Goal: Information Seeking & Learning: Learn about a topic

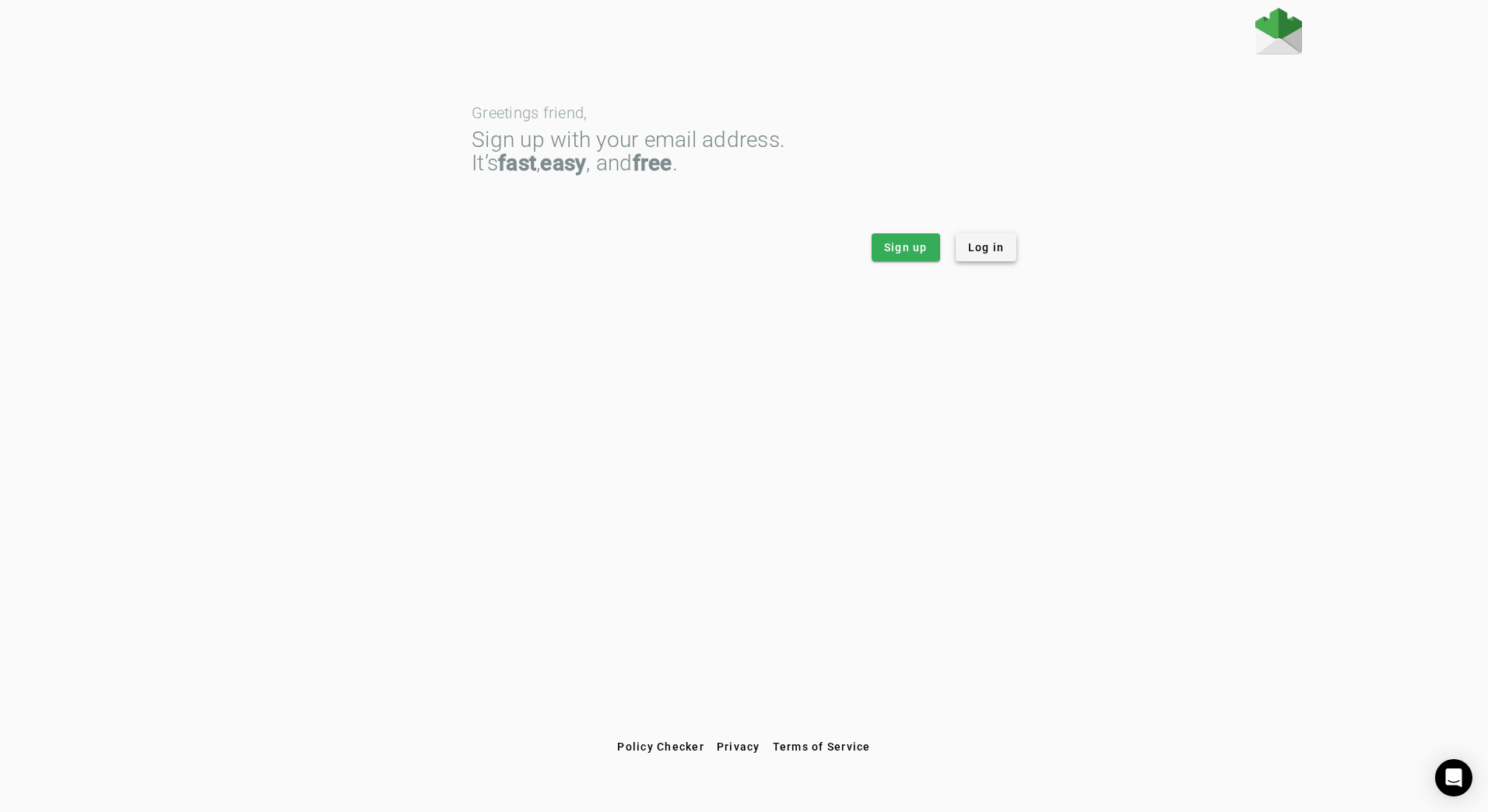
click at [1012, 249] on span at bounding box center [986, 247] width 61 height 37
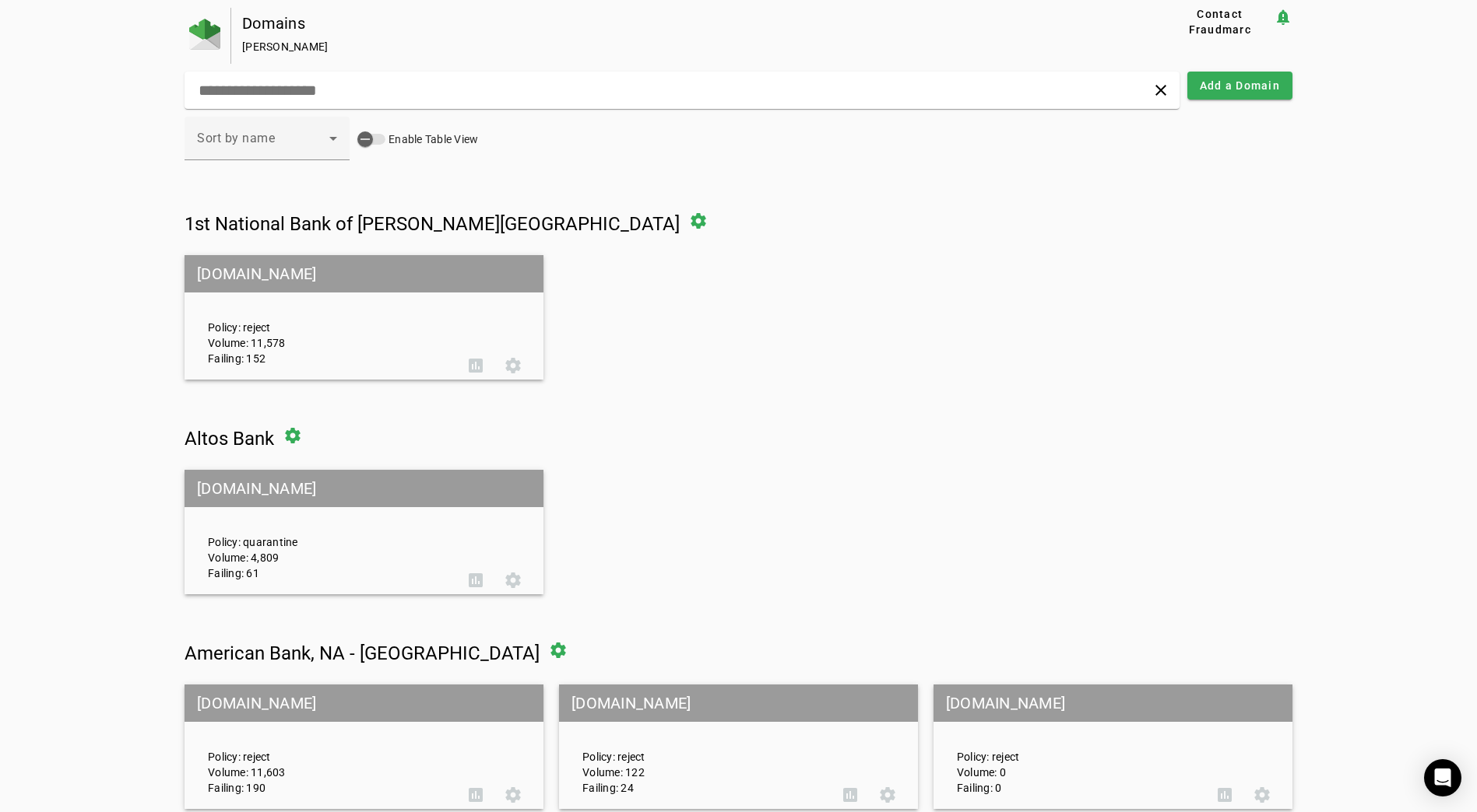
click at [796, 101] on div "clear" at bounding box center [682, 90] width 995 height 37
drag, startPoint x: 807, startPoint y: 300, endPoint x: 795, endPoint y: 296, distance: 12.6
click at [807, 300] on mat-grid-list "[DOMAIN_NAME] Policy: reject Volume: 11,578 Failing: 152 assessment settings" at bounding box center [738, 317] width 1107 height 124
click at [554, 86] on input "text" at bounding box center [470, 90] width 547 height 18
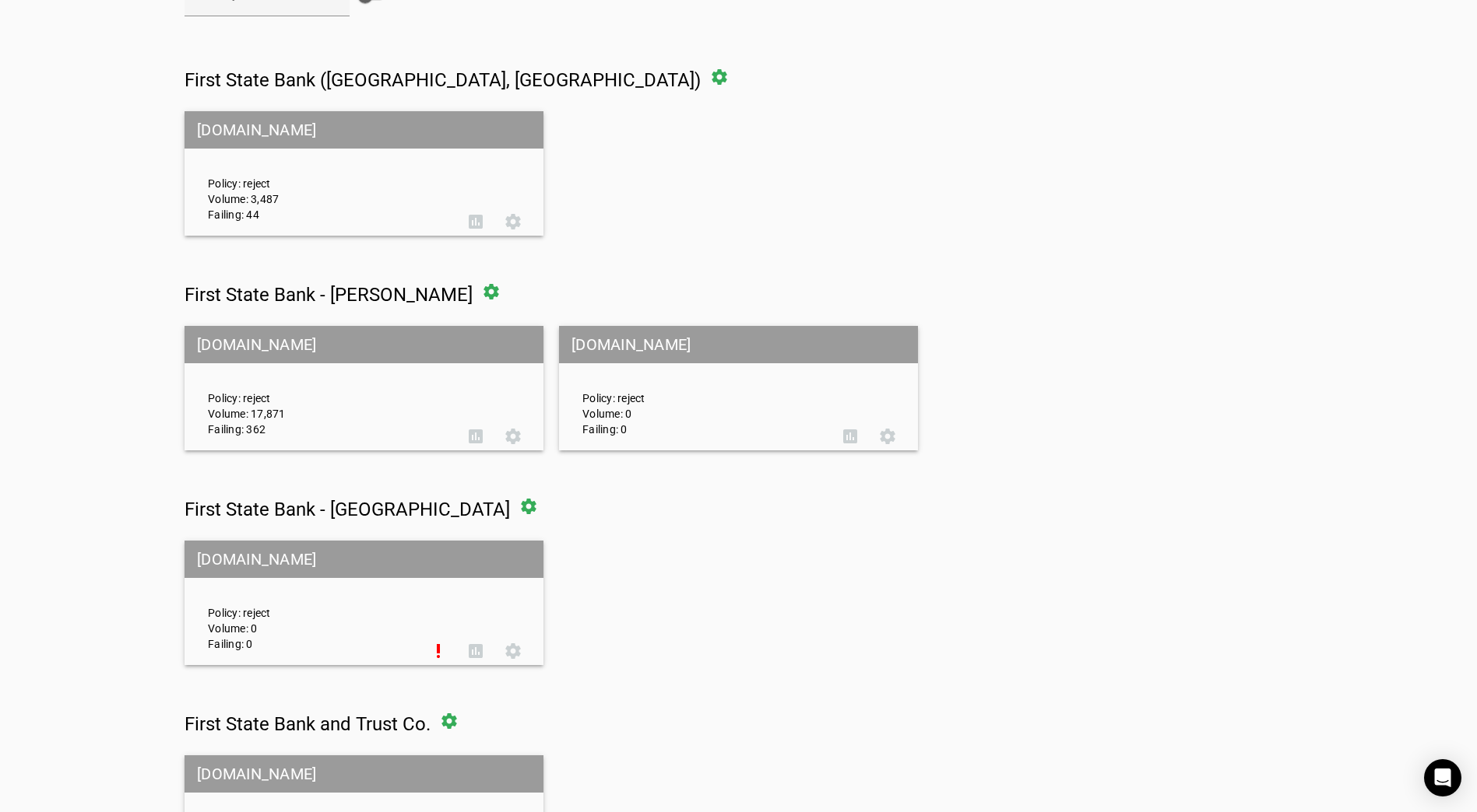
scroll to position [155, 0]
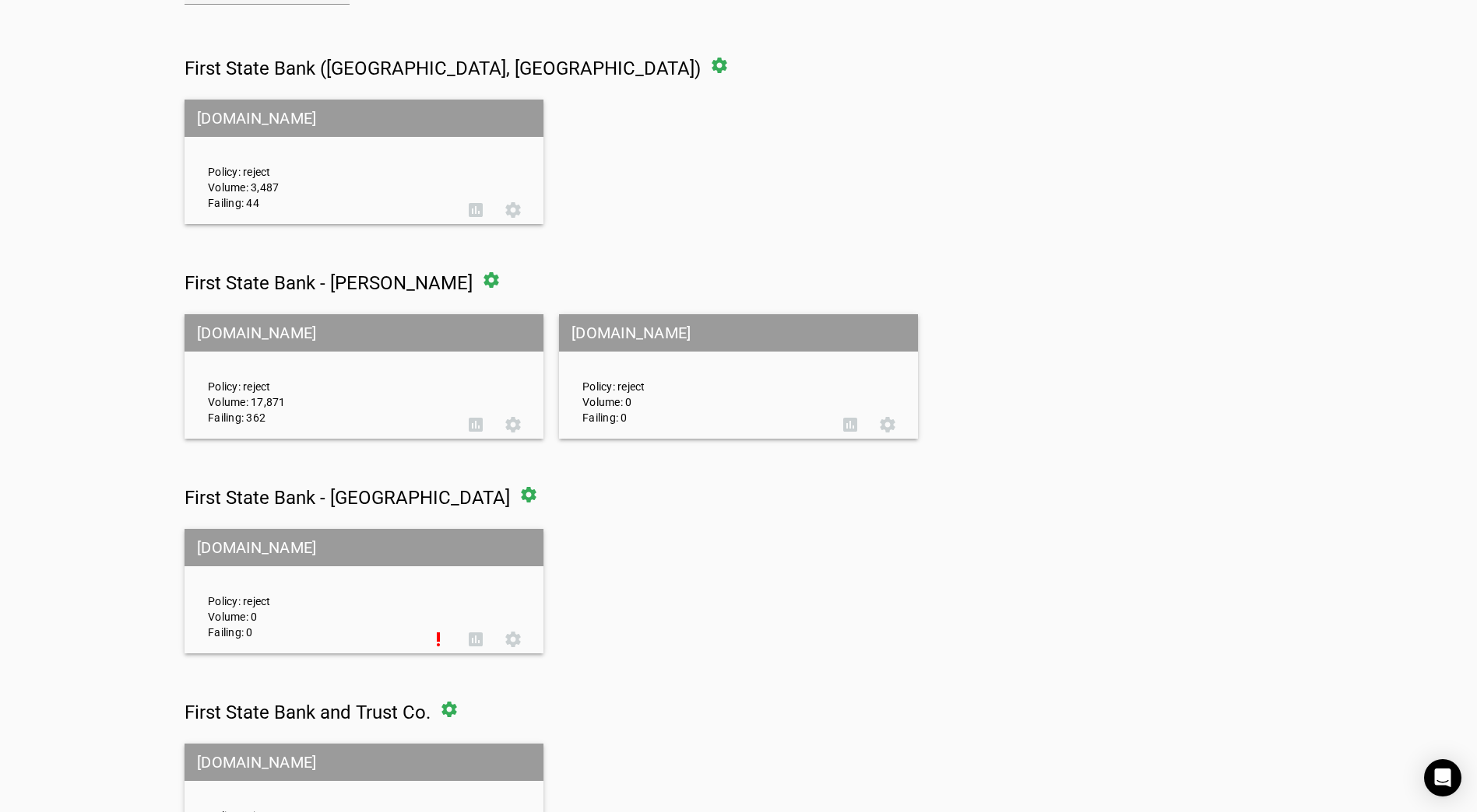
type input "**********"
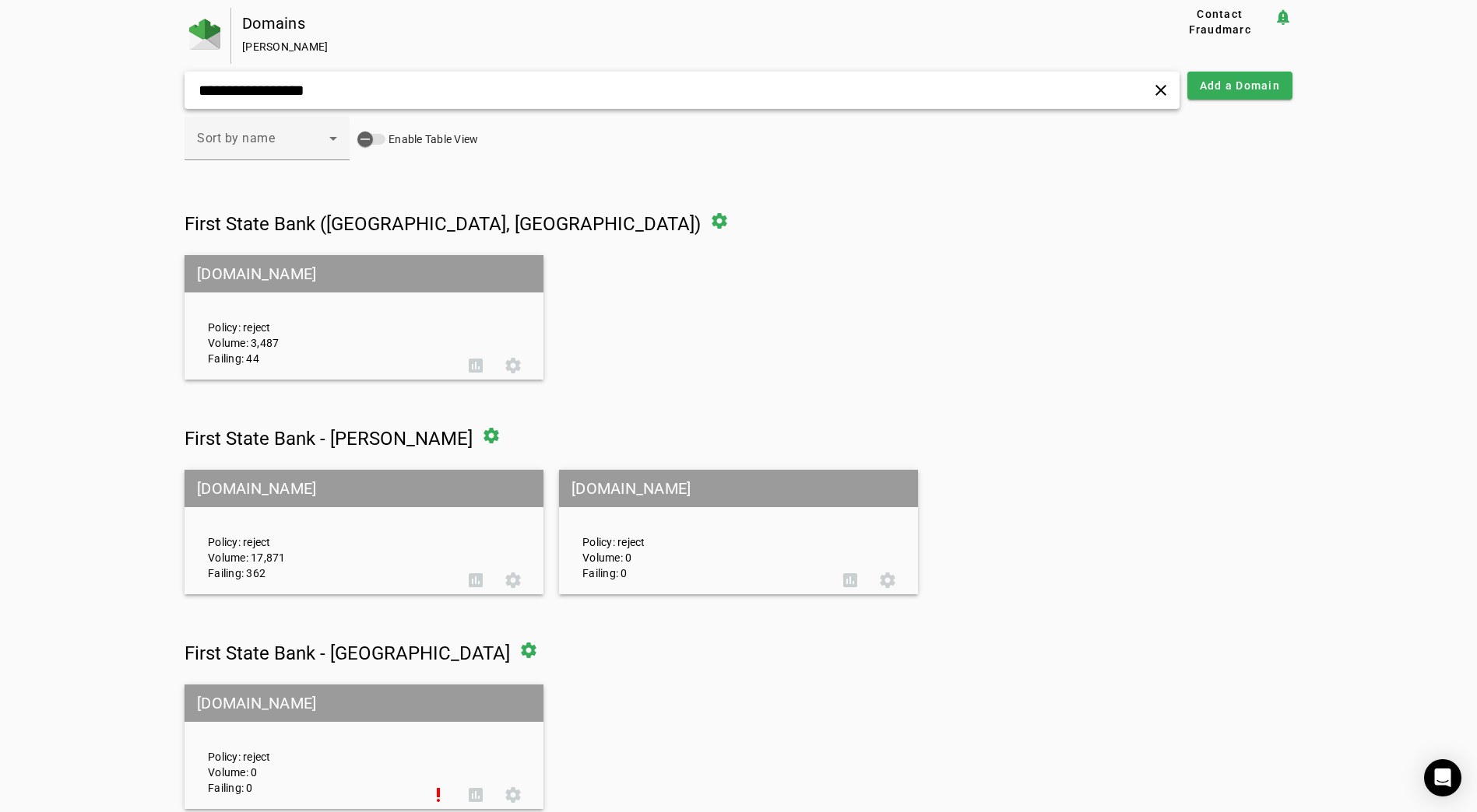
click at [369, 515] on div "Policy: reject Volume: 17,871 Failing: 362" at bounding box center [326, 532] width 260 height 97
click at [358, 490] on mat-grid-tile-header "[DOMAIN_NAME]" at bounding box center [364, 489] width 359 height 37
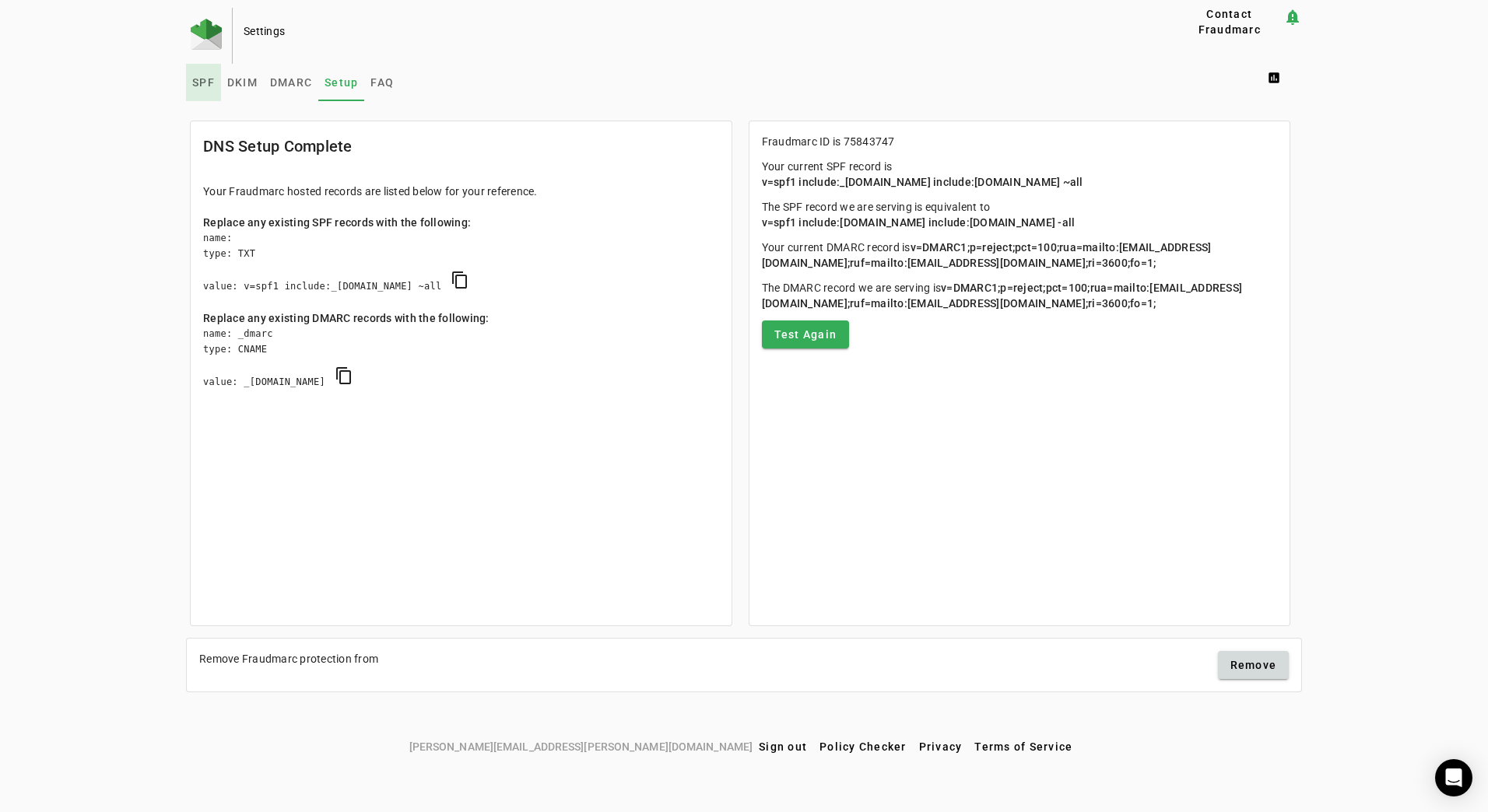
click at [200, 82] on span "SPF" at bounding box center [203, 82] width 23 height 11
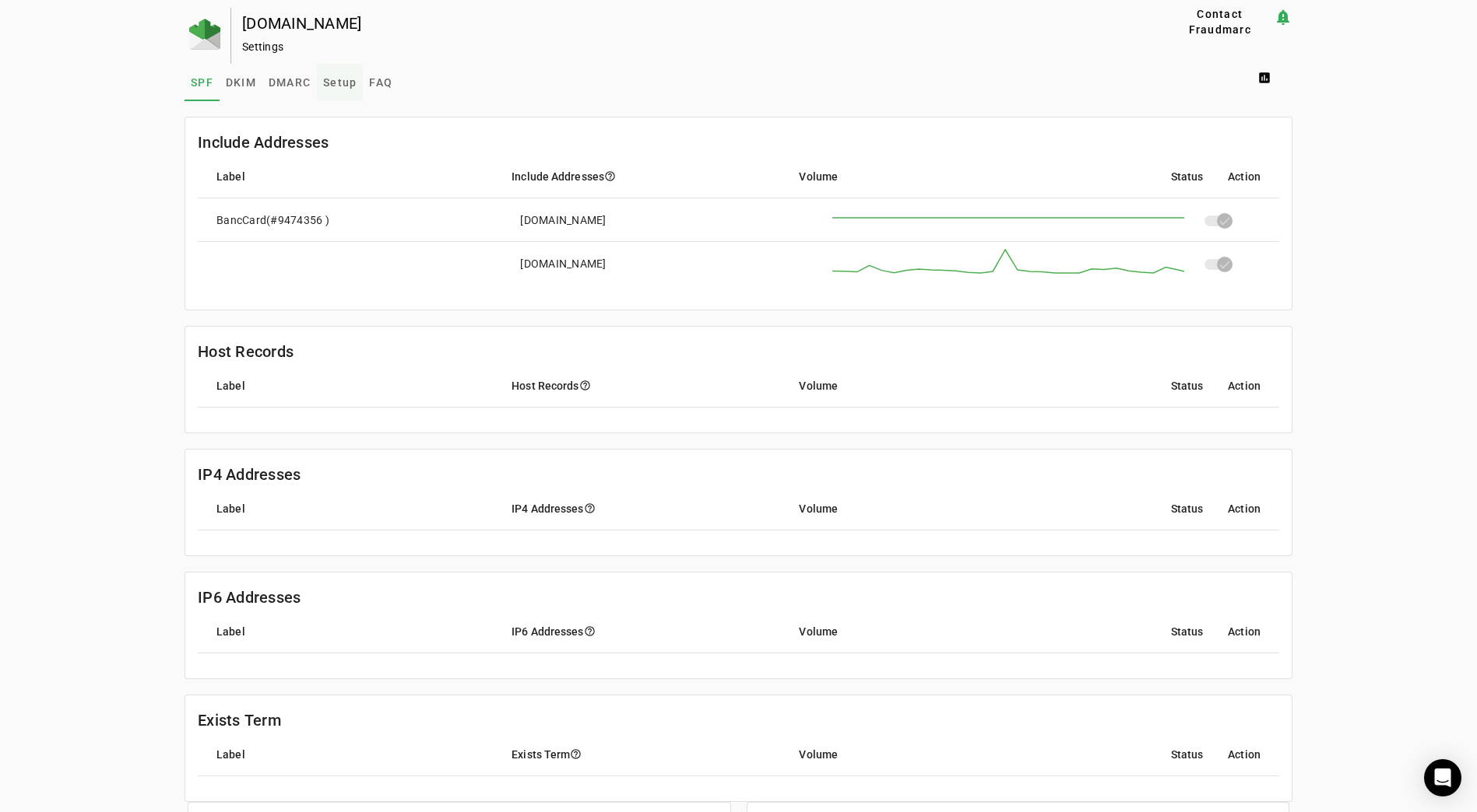
click at [333, 83] on span "Setup" at bounding box center [339, 82] width 34 height 11
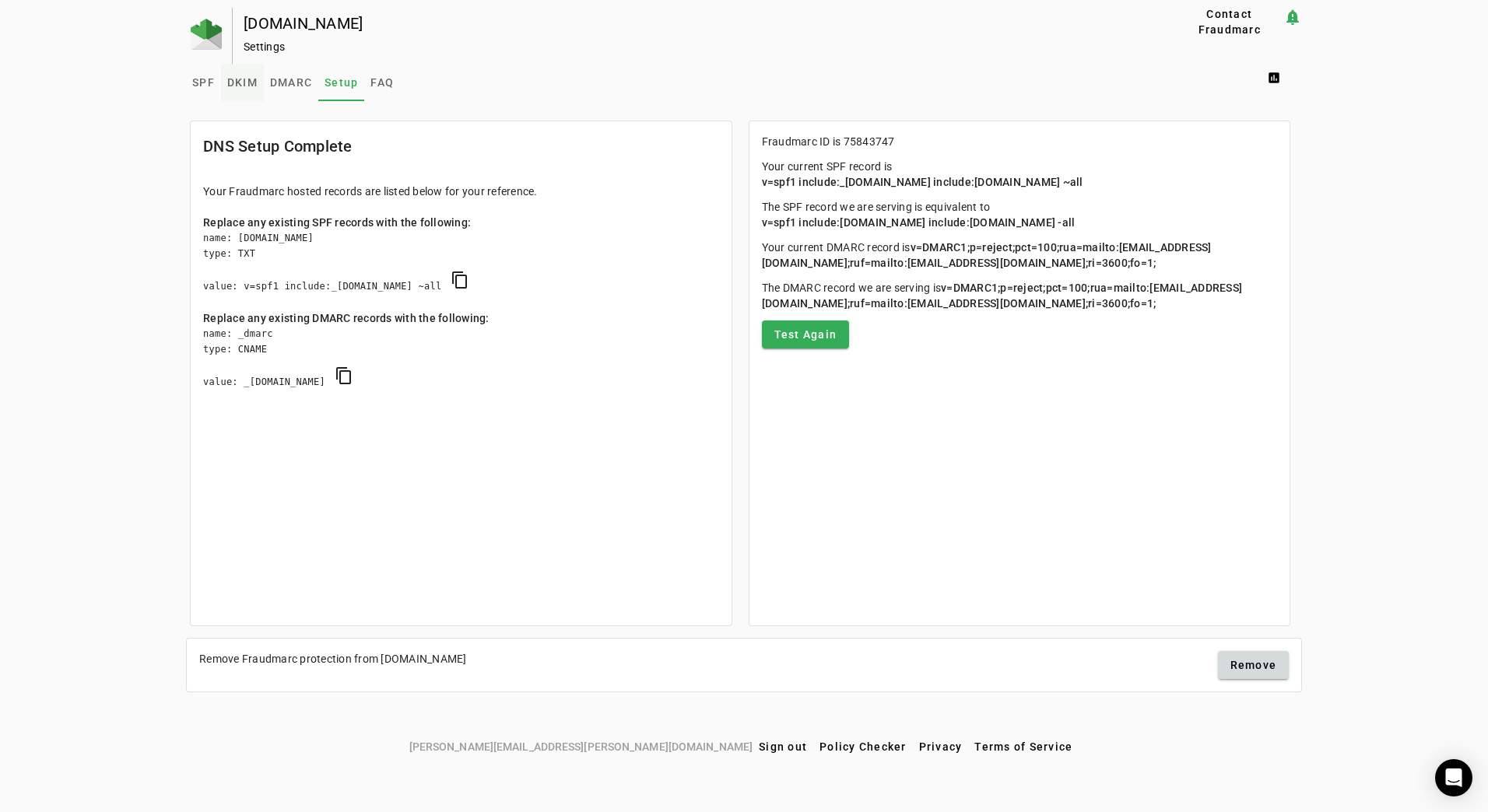
click at [246, 83] on span "DKIM" at bounding box center [243, 82] width 30 height 11
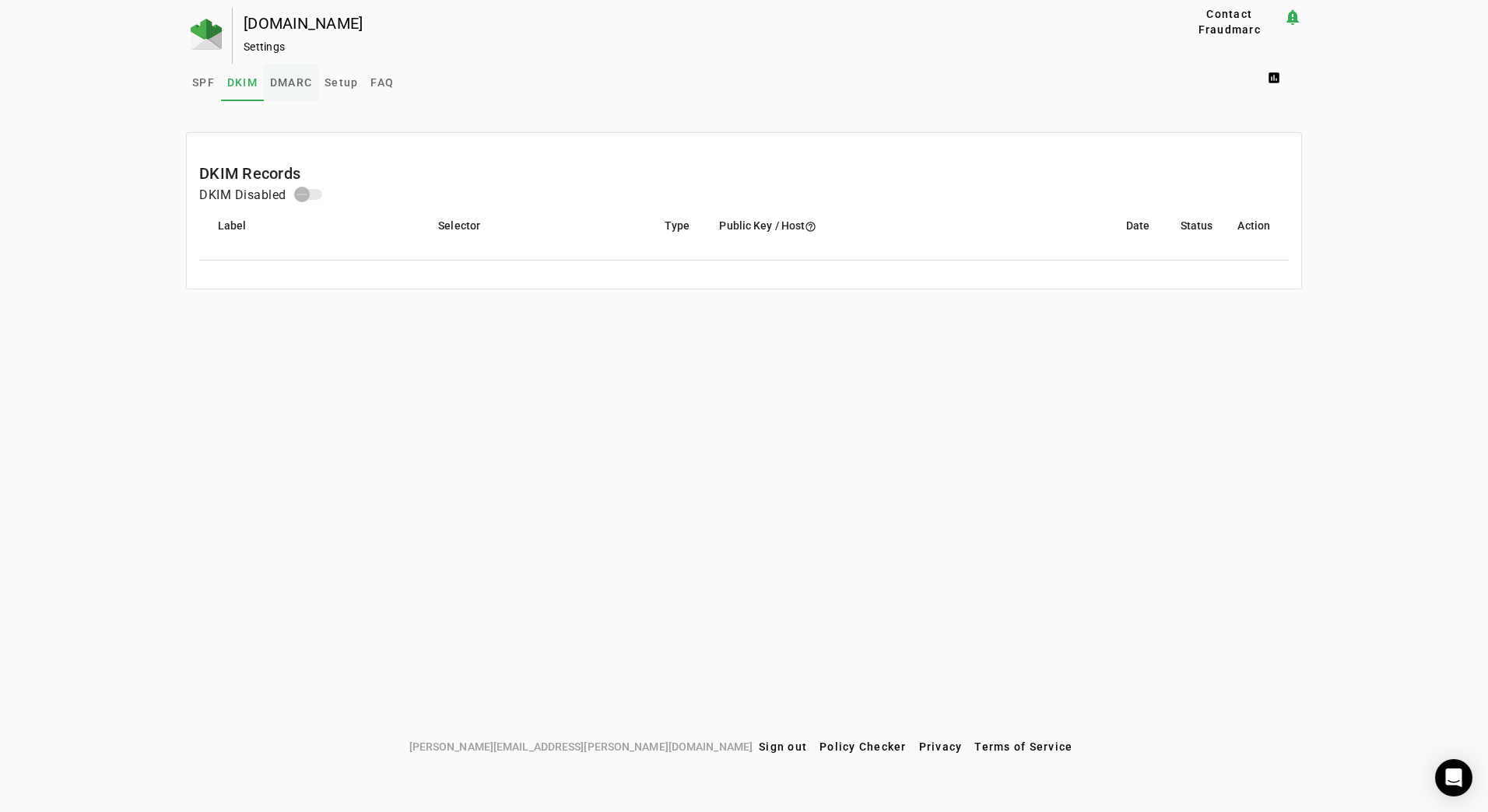
click at [296, 82] on span "DMARC" at bounding box center [291, 82] width 42 height 11
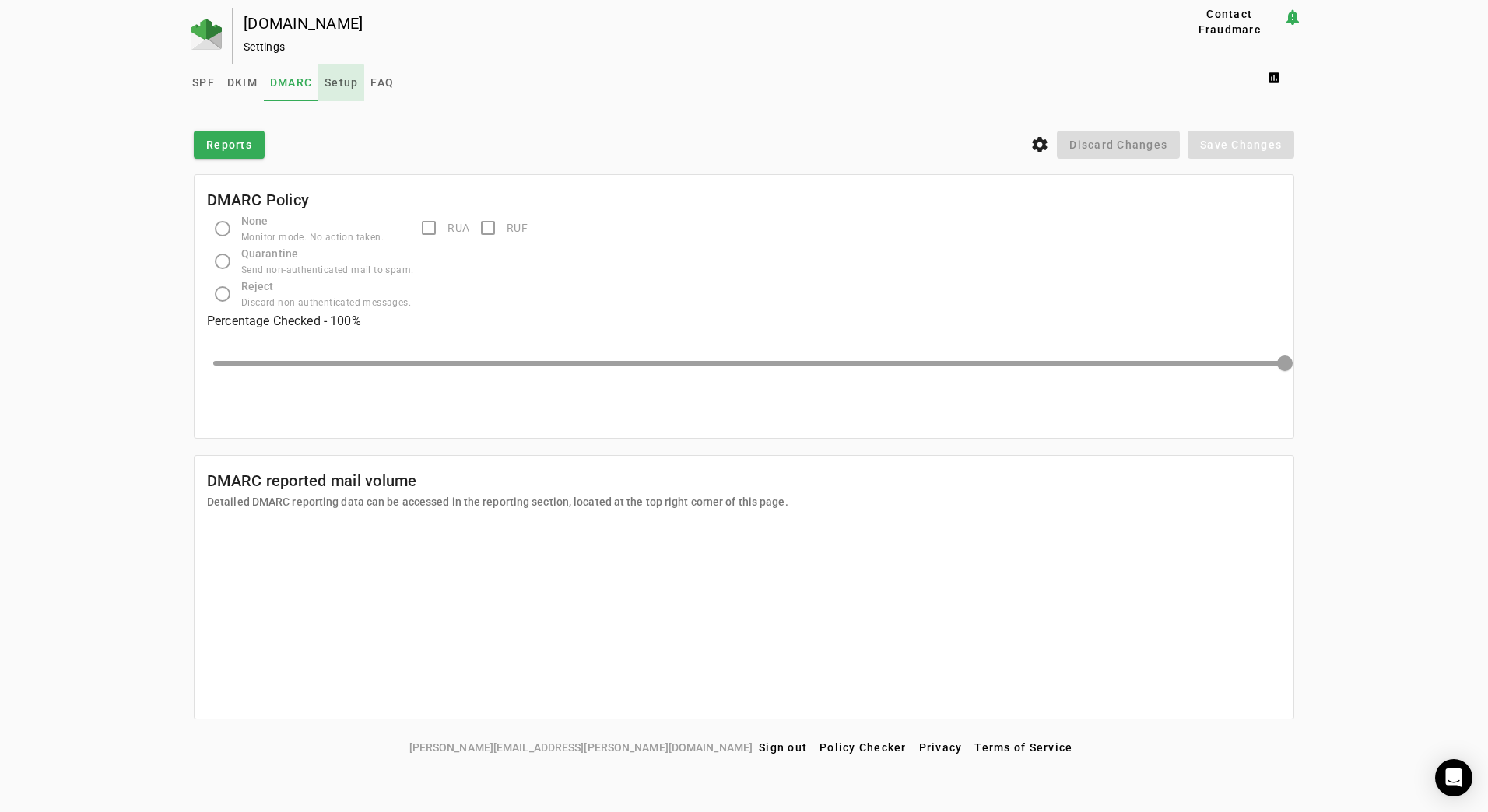
click at [337, 83] on span "Setup" at bounding box center [341, 82] width 34 height 11
